Goal: Task Accomplishment & Management: Use online tool/utility

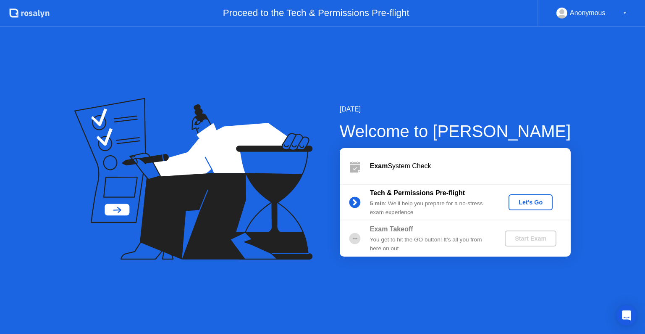
click at [528, 203] on div "Let's Go" at bounding box center [530, 202] width 37 height 7
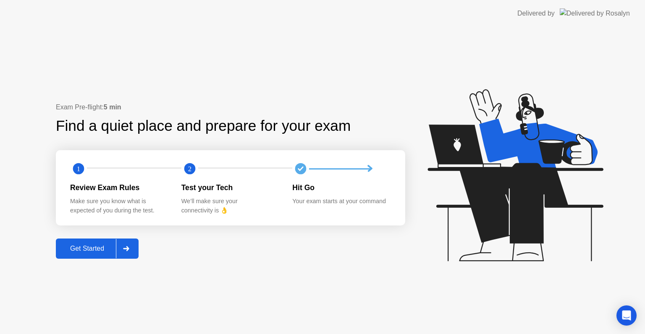
click at [139, 245] on button "Get Started" at bounding box center [97, 248] width 83 height 20
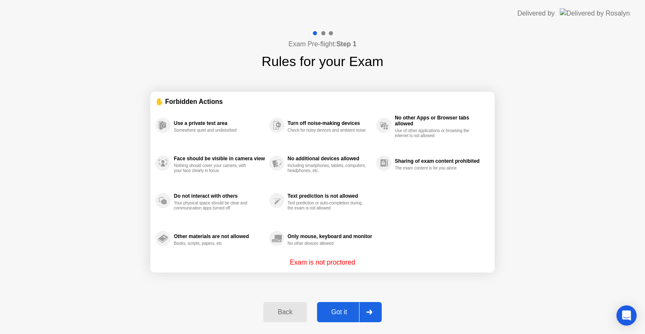
click at [348, 312] on div "Got it" at bounding box center [339, 312] width 39 height 8
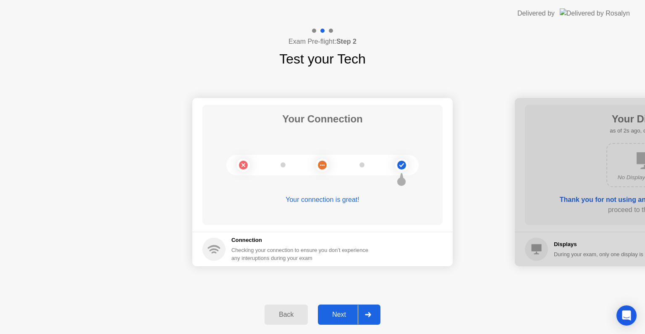
click at [342, 316] on div "Next" at bounding box center [339, 315] width 37 height 8
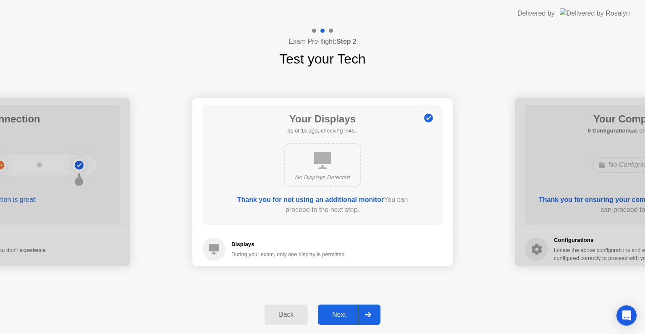
click at [340, 316] on div "Next" at bounding box center [339, 315] width 37 height 8
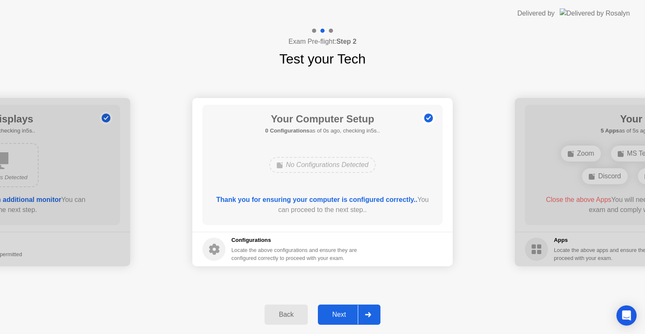
click at [333, 315] on div "Next" at bounding box center [339, 315] width 37 height 8
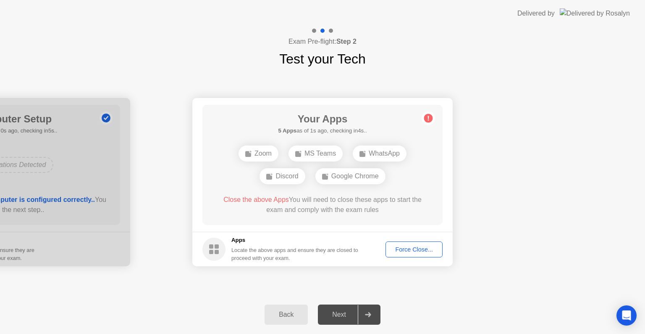
click at [408, 246] on div "Force Close..." at bounding box center [414, 249] width 51 height 7
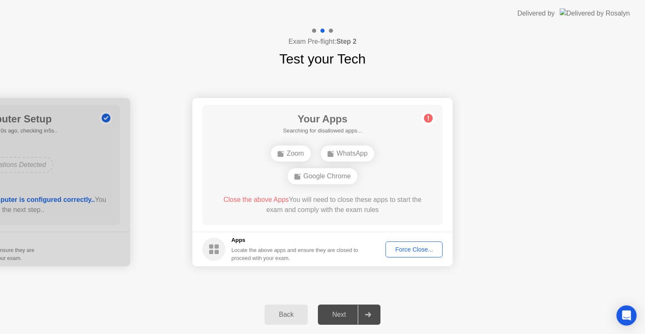
click at [413, 251] on div "Force Close..." at bounding box center [414, 249] width 51 height 7
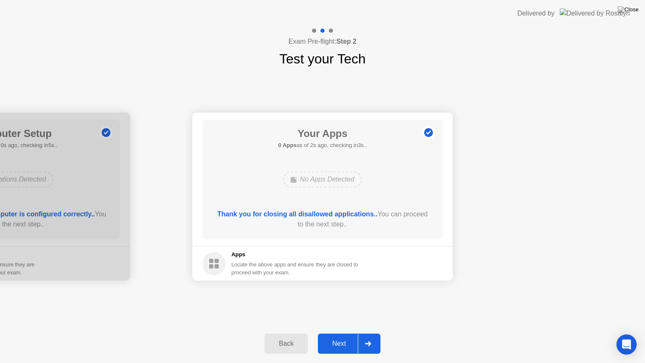
click at [371, 333] on div at bounding box center [368, 343] width 20 height 19
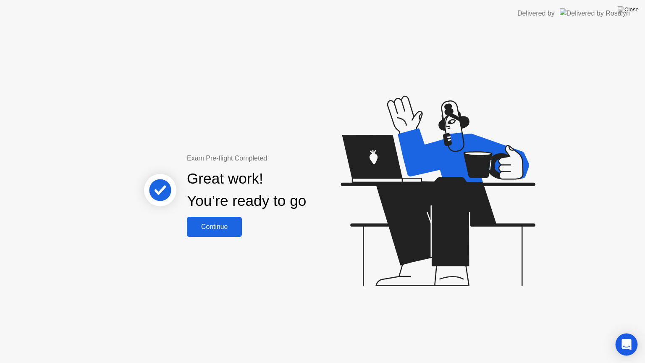
click at [624, 333] on icon "Open Intercom Messenger" at bounding box center [627, 344] width 10 height 11
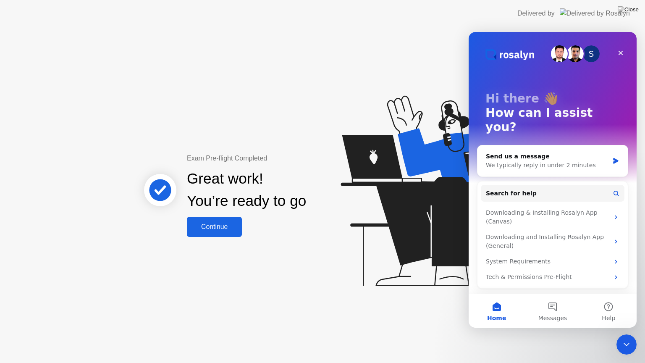
click at [623, 333] on icon "Close Intercom Messenger" at bounding box center [627, 345] width 10 height 10
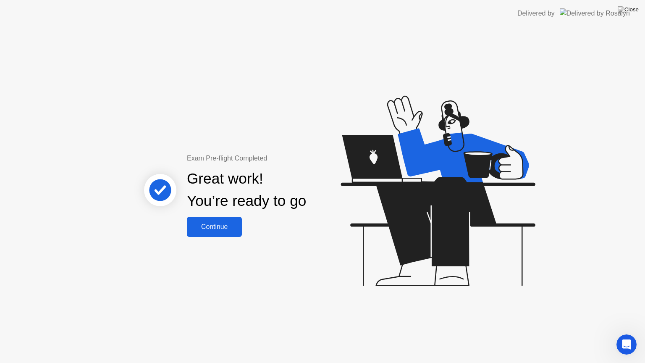
drag, startPoint x: 580, startPoint y: 20, endPoint x: 604, endPoint y: 15, distance: 24.4
click at [581, 20] on div "Delivered by" at bounding box center [574, 13] width 113 height 27
click at [604, 15] on img at bounding box center [595, 13] width 70 height 10
click at [217, 223] on div "Continue" at bounding box center [215, 227] width 50 height 8
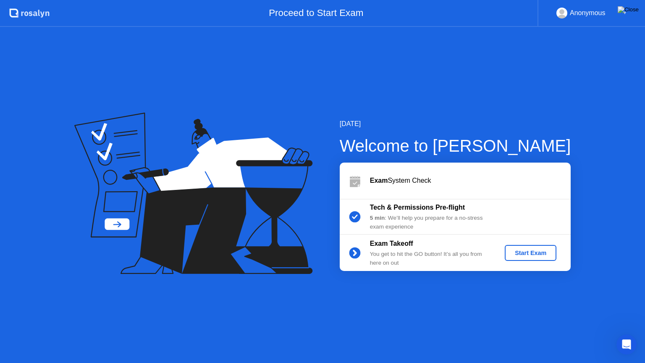
click at [634, 13] on img at bounding box center [628, 9] width 21 height 7
click at [630, 13] on img at bounding box center [628, 9] width 21 height 7
click at [403, 333] on div at bounding box center [322, 363] width 645 height 0
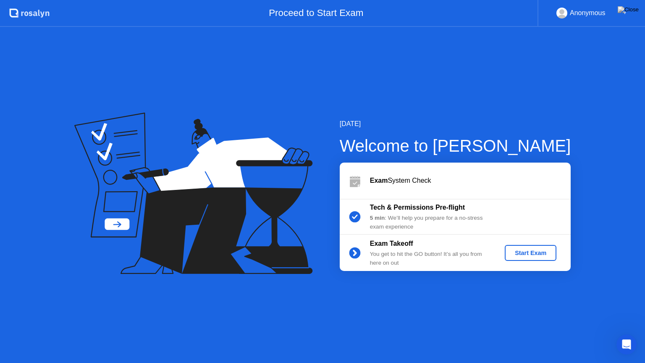
click at [624, 15] on div "▼" at bounding box center [625, 13] width 4 height 11
click at [624, 10] on div "▼" at bounding box center [625, 13] width 4 height 11
click at [624, 333] on icon "Open Intercom Messenger" at bounding box center [626, 344] width 14 height 14
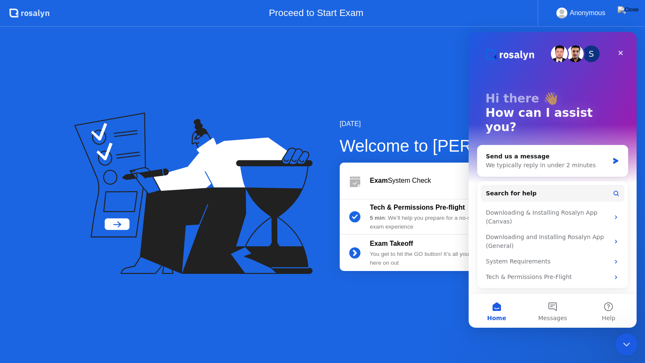
click at [626, 333] on div "Close Intercom Messenger" at bounding box center [626, 343] width 20 height 20
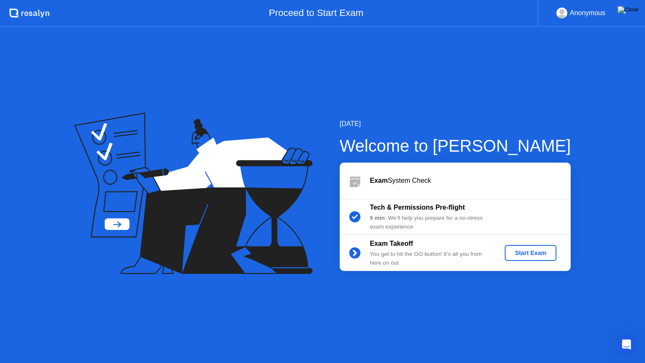
click at [637, 8] on img at bounding box center [628, 9] width 21 height 7
